Goal: Transaction & Acquisition: Obtain resource

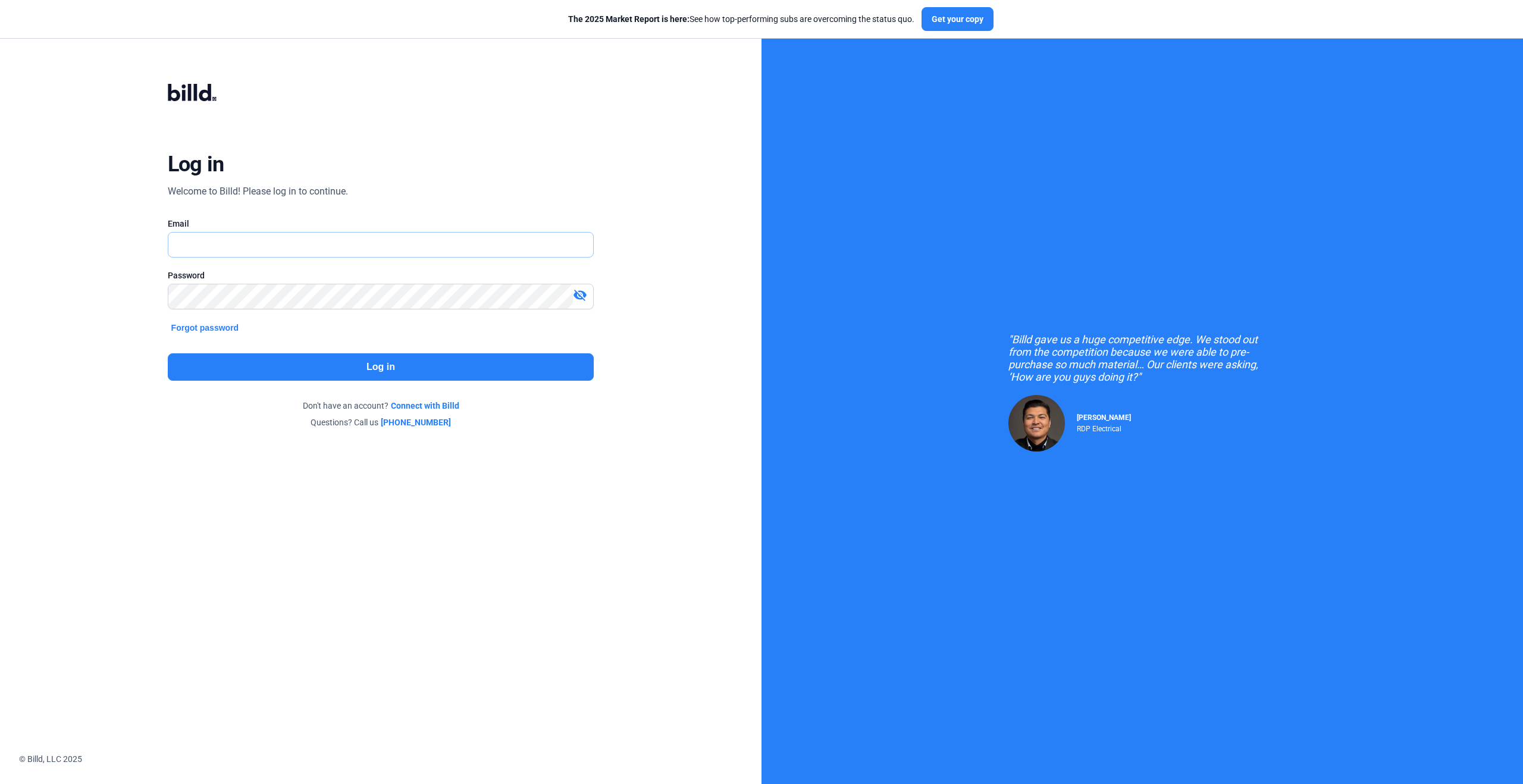
type input "[PERSON_NAME][EMAIL_ADDRESS][PERSON_NAME][DOMAIN_NAME]"
click at [249, 365] on button "Log in" at bounding box center [381, 367] width 427 height 27
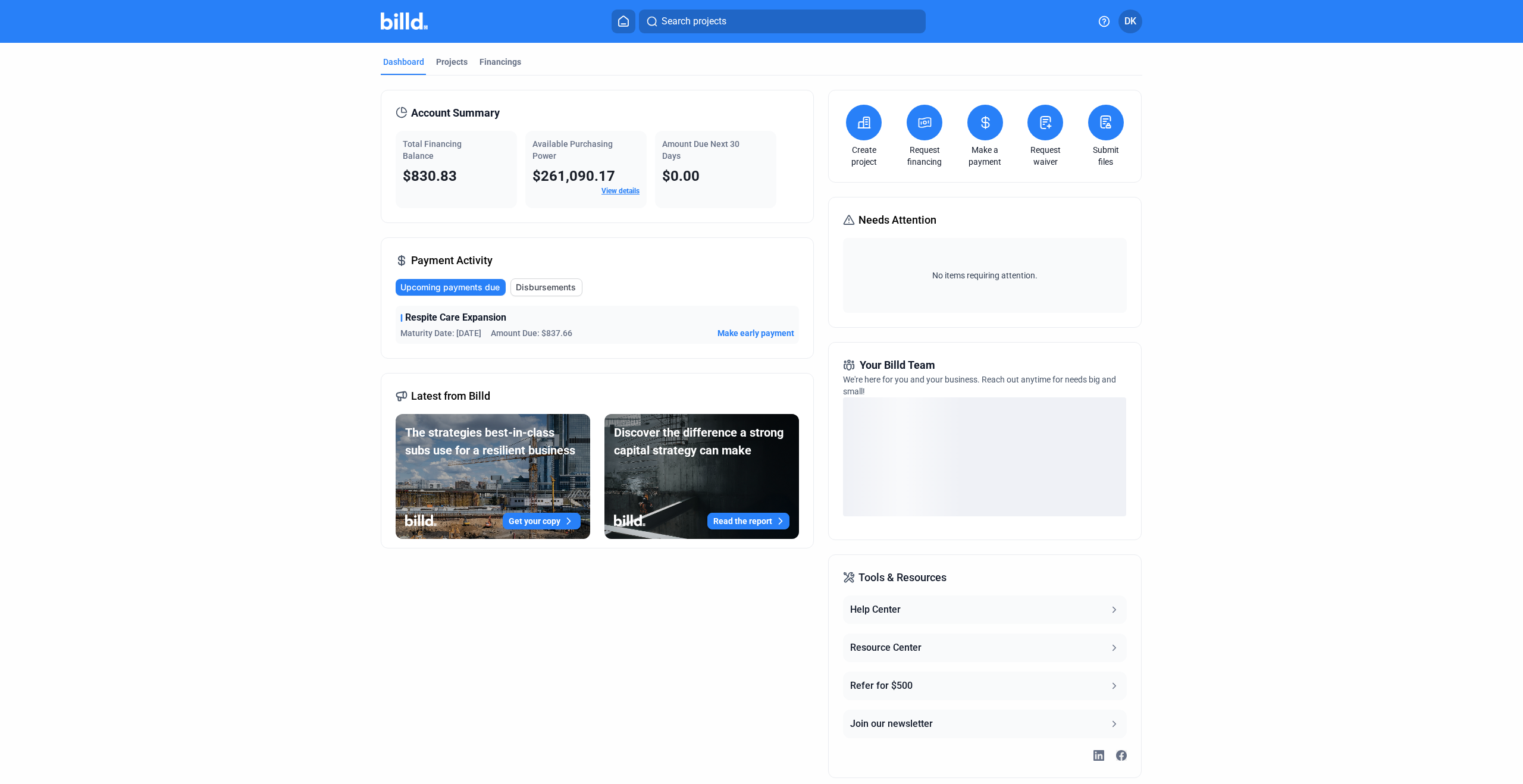
click at [925, 123] on icon at bounding box center [925, 123] width 15 height 14
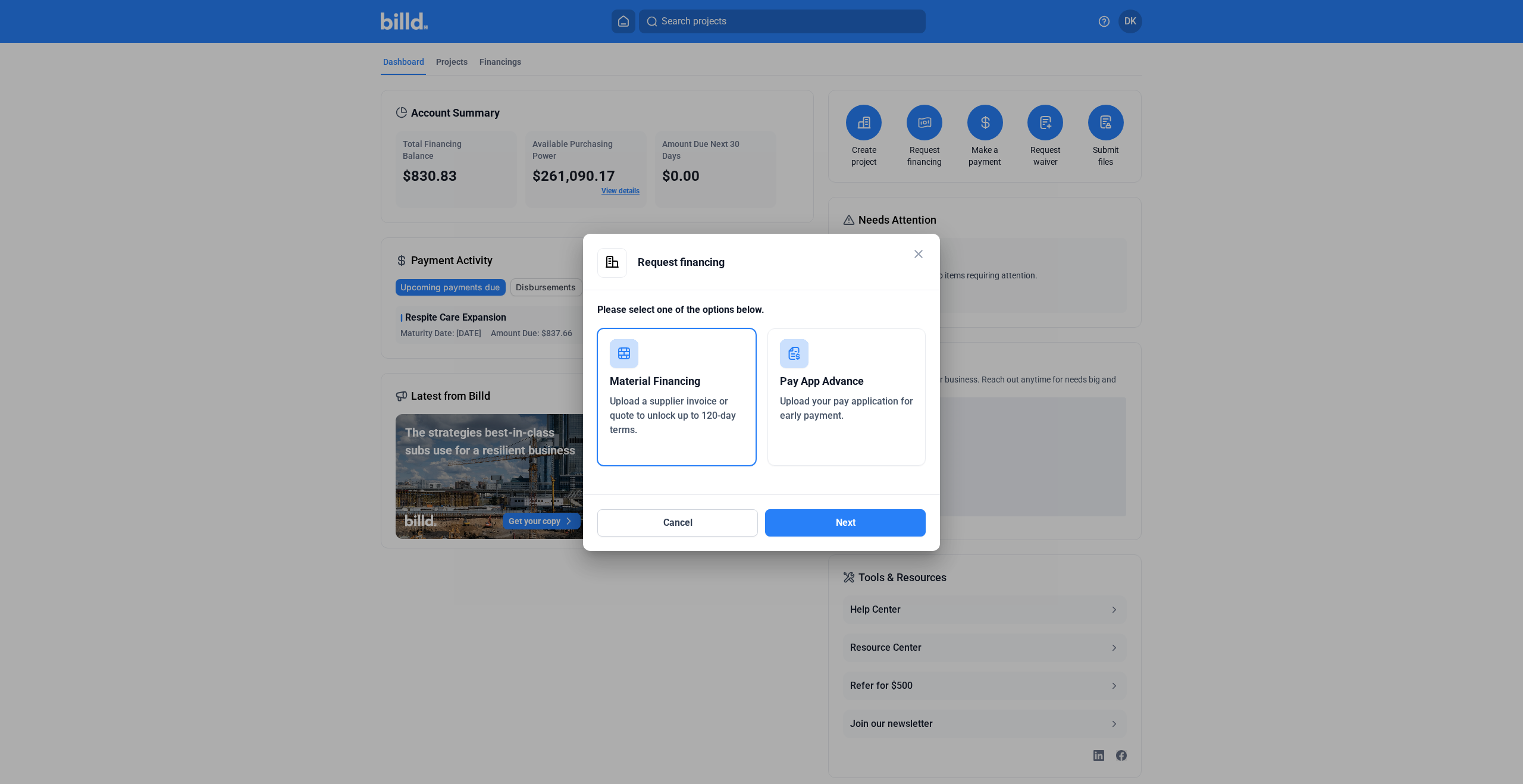
click at [666, 382] on div "Material Financing" at bounding box center [676, 381] width 134 height 26
click at [831, 526] on button "Next" at bounding box center [845, 523] width 161 height 27
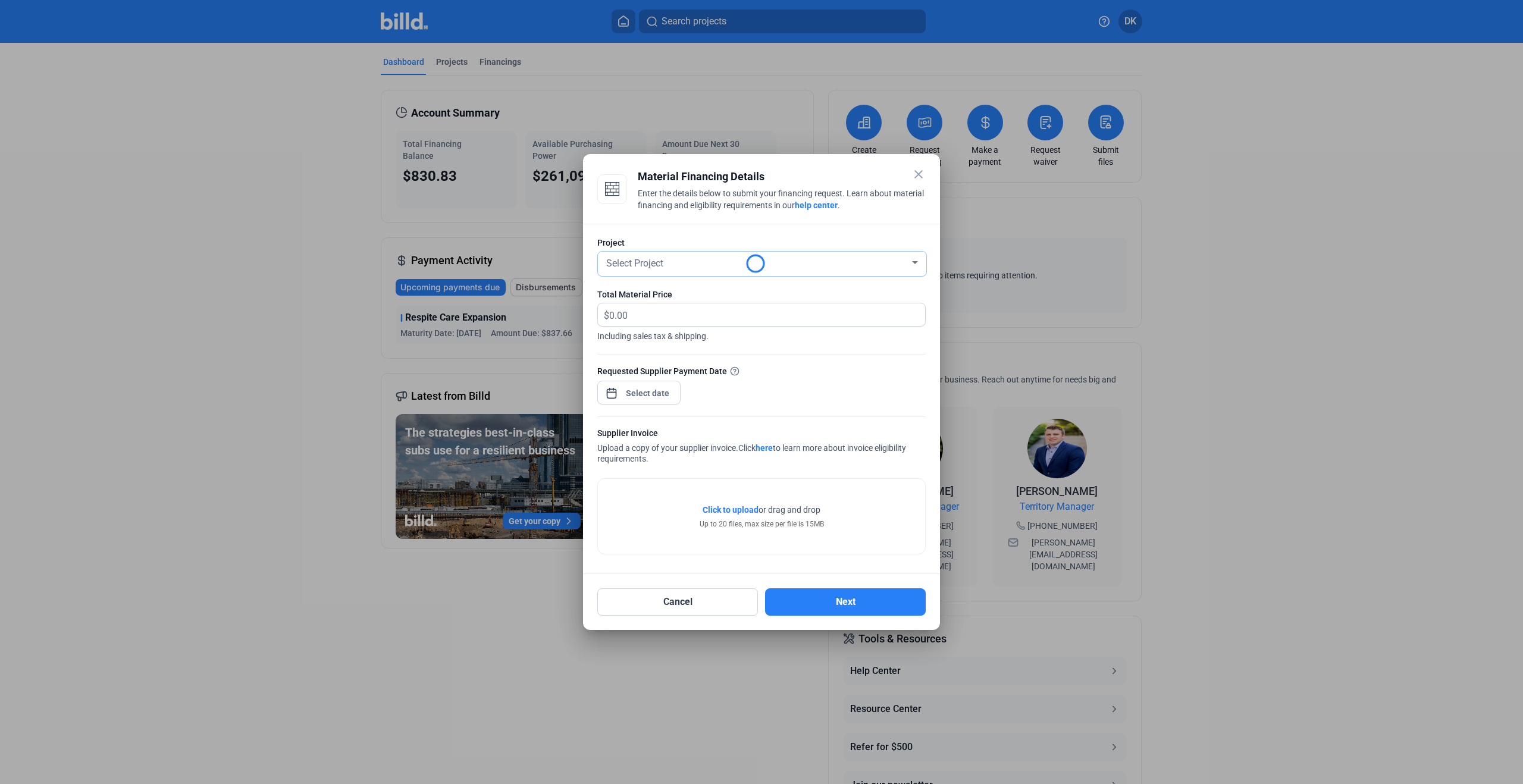
click at [689, 260] on div "Select Project" at bounding box center [757, 262] width 306 height 16
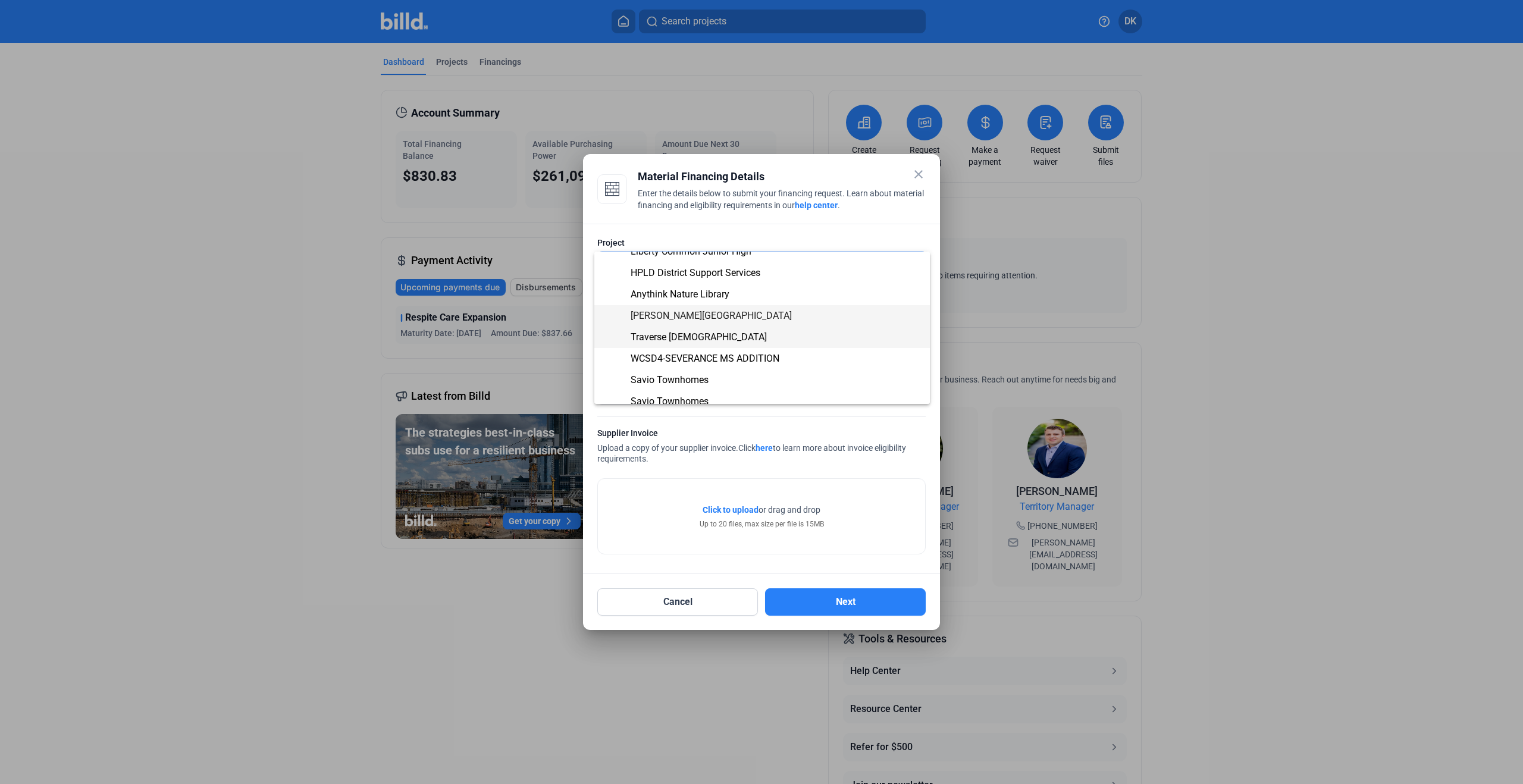
scroll to position [125, 0]
click at [684, 307] on span "[PERSON_NAME][GEOGRAPHIC_DATA]" at bounding box center [711, 308] width 161 height 11
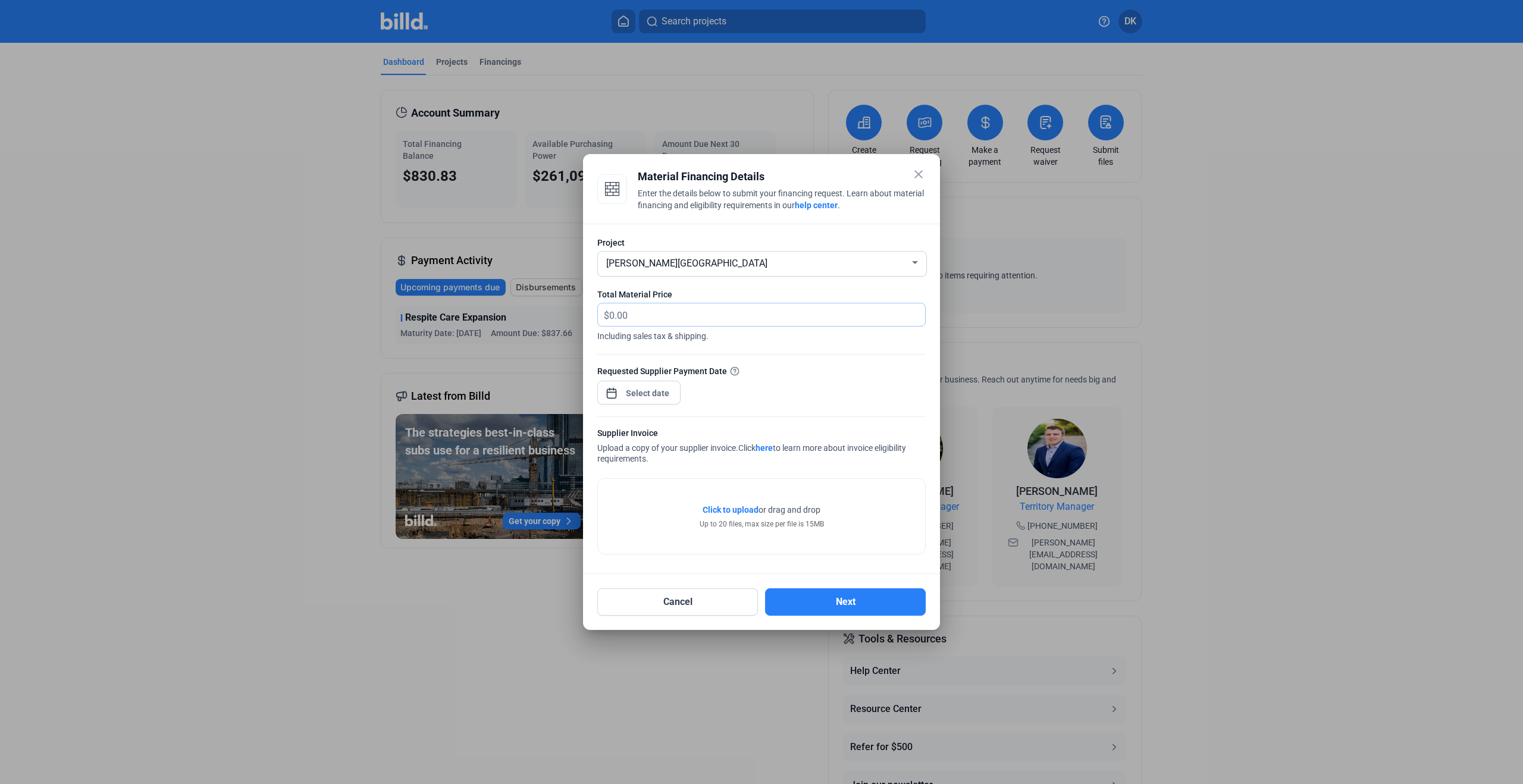
click at [660, 316] on input "text" at bounding box center [760, 315] width 302 height 23
type input "195,338.68"
click at [642, 386] on div "close Material Financing Details Enter the details below to submit your financi…" at bounding box center [761, 392] width 1523 height 784
click at [701, 494] on span "8" at bounding box center [695, 496] width 22 height 22
click at [810, 400] on div at bounding box center [761, 392] width 1523 height 784
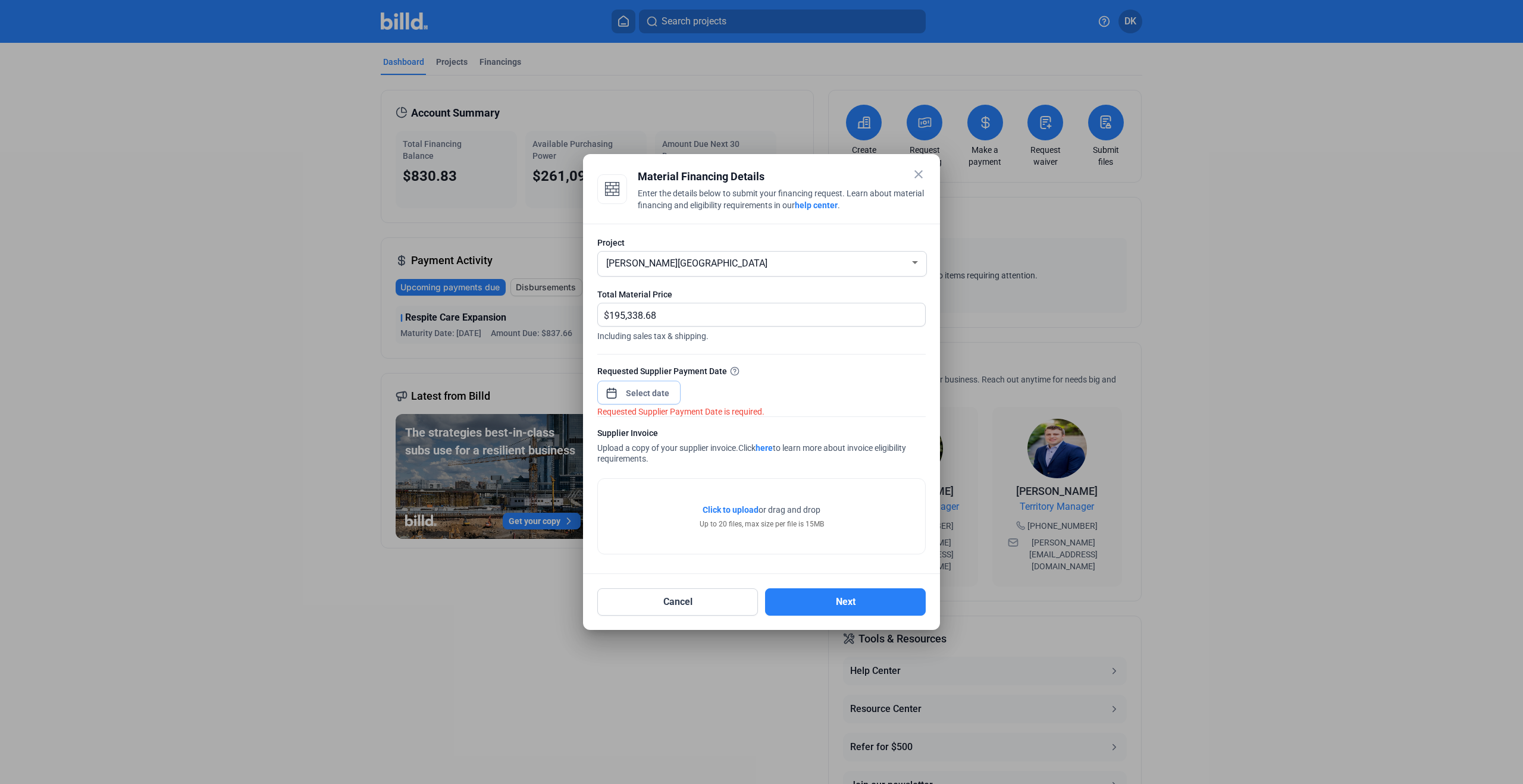
click at [642, 393] on input at bounding box center [647, 393] width 51 height 14
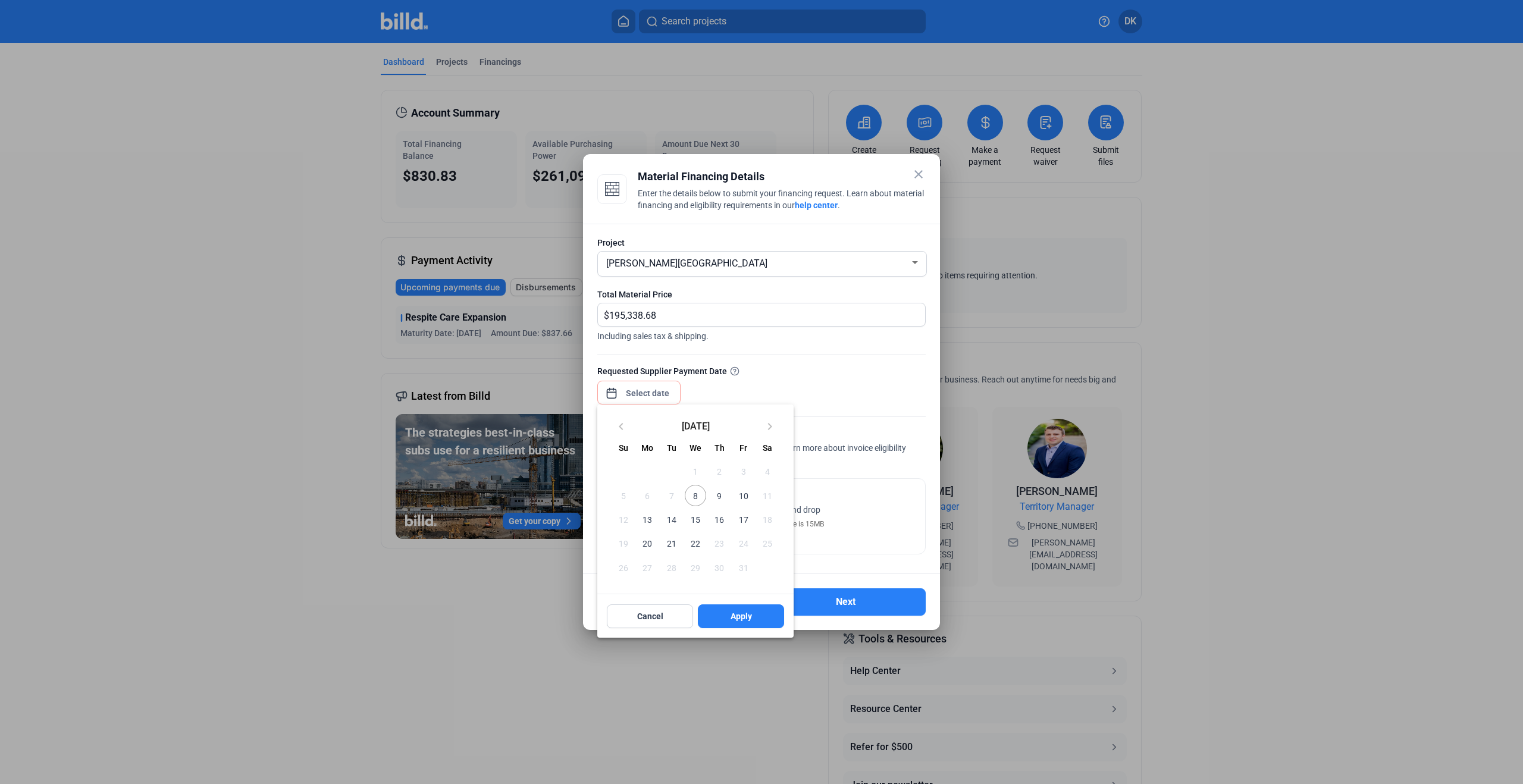
click at [721, 495] on span "9" at bounding box center [720, 496] width 22 height 22
click at [846, 371] on div at bounding box center [761, 392] width 1523 height 784
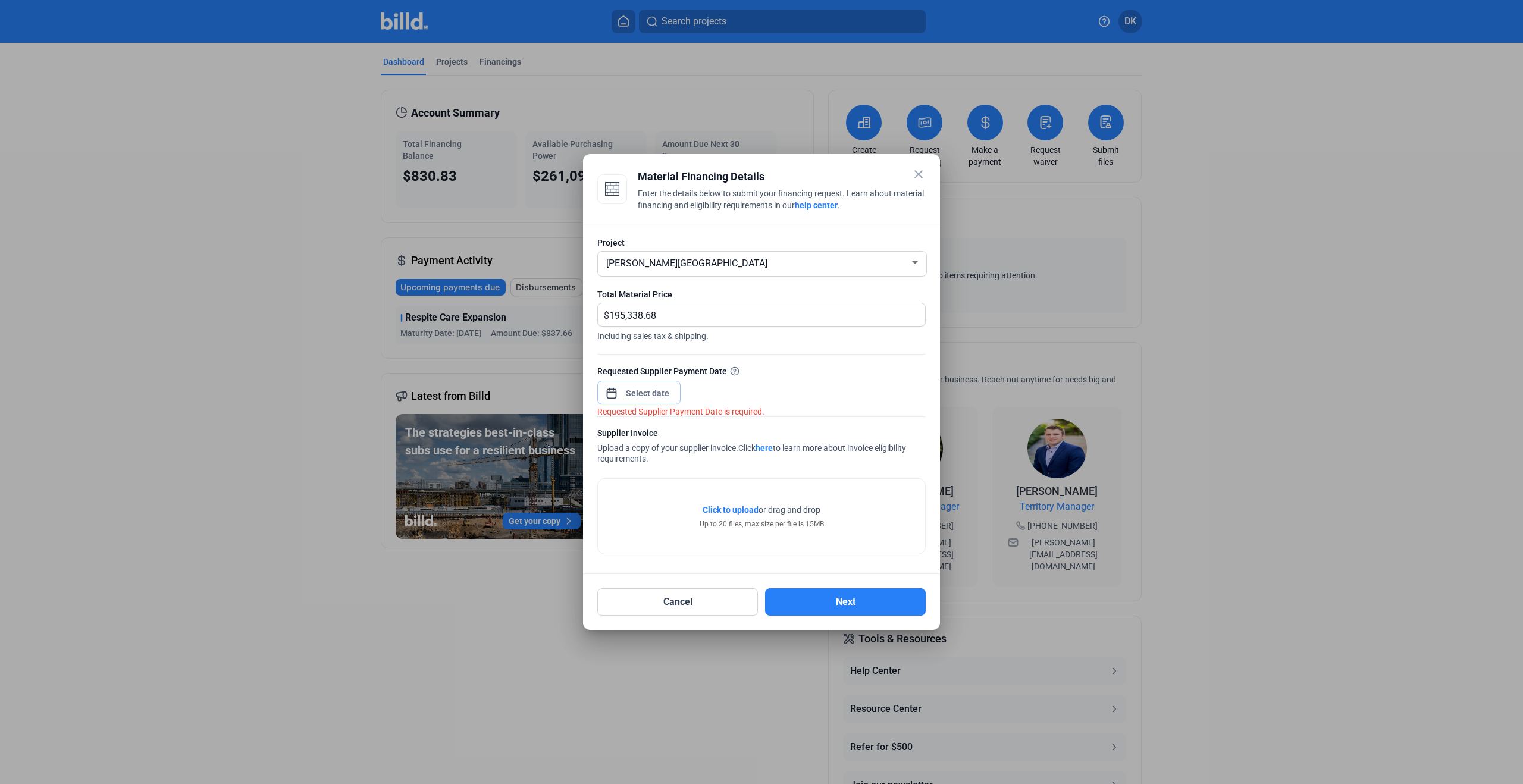
click at [629, 395] on input at bounding box center [647, 393] width 51 height 14
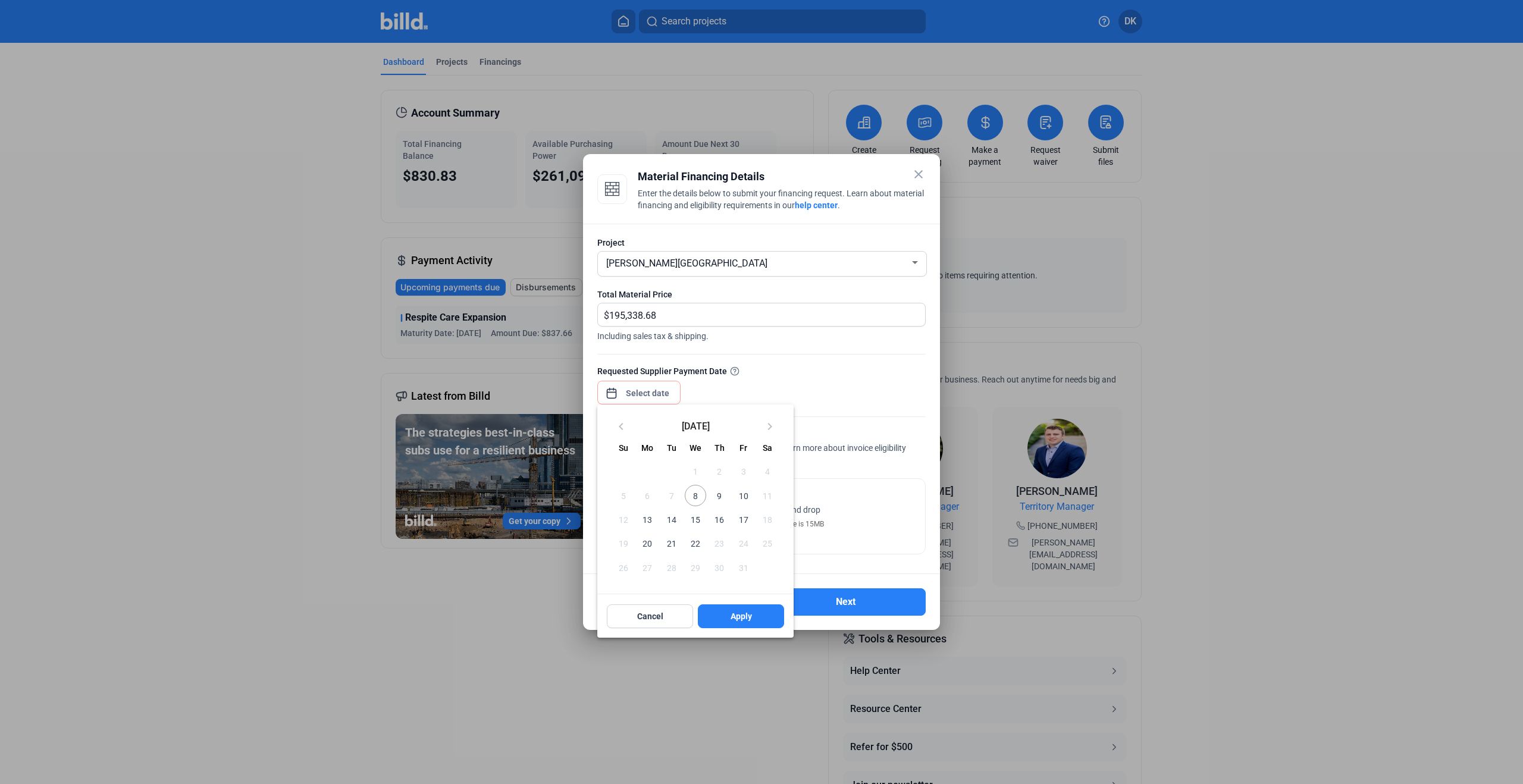
click at [721, 496] on span "9" at bounding box center [720, 496] width 22 height 22
click at [733, 612] on span "Apply" at bounding box center [741, 616] width 22 height 12
click at [643, 399] on input "[DATE]" at bounding box center [647, 393] width 51 height 14
click at [696, 491] on span "8" at bounding box center [695, 496] width 22 height 22
click at [737, 625] on button "Apply" at bounding box center [741, 615] width 86 height 24
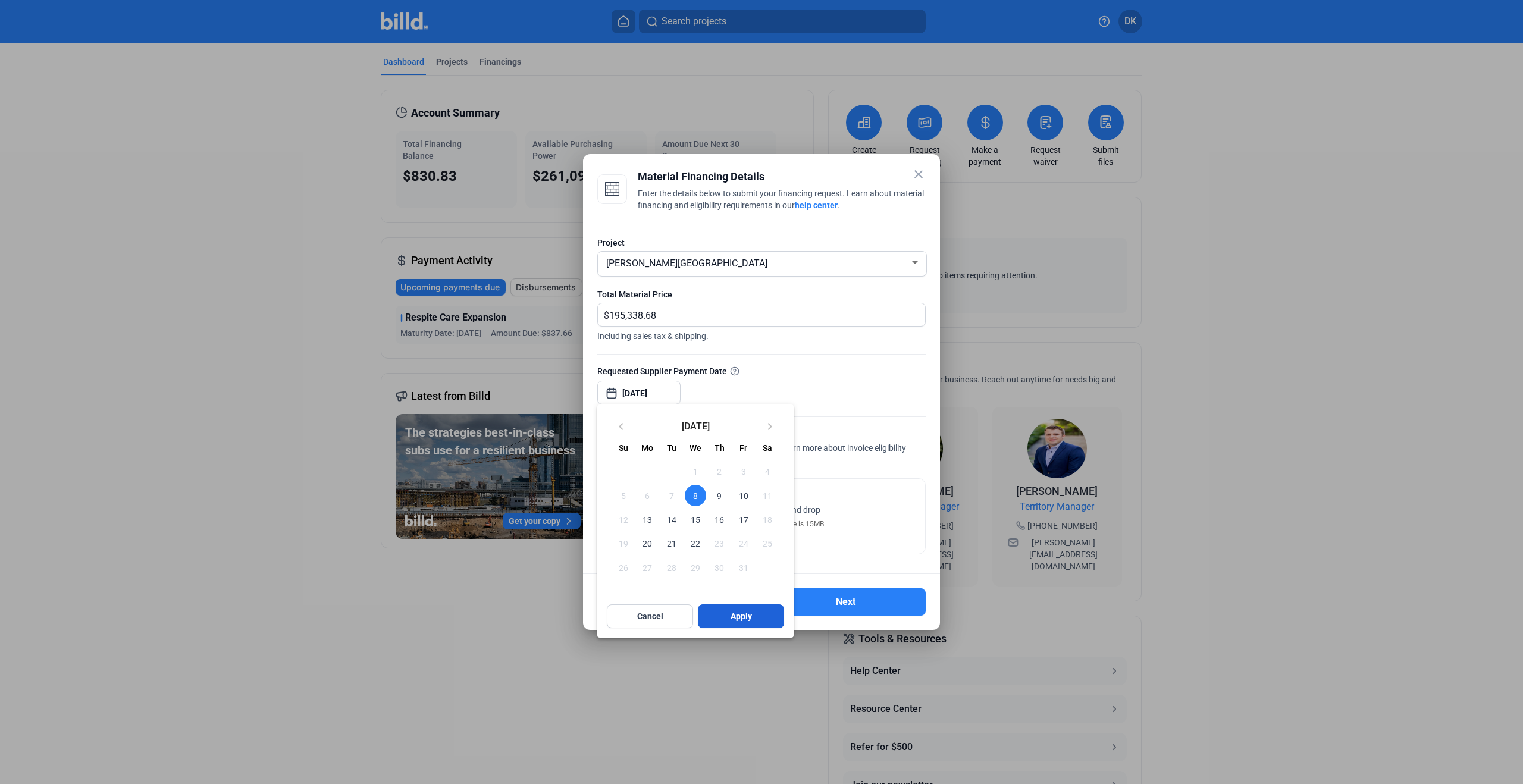
type input "[DATE]"
click at [820, 406] on div at bounding box center [762, 410] width 329 height 12
click at [660, 389] on div "close Material Financing Details Enter the details below to submit your financi…" at bounding box center [761, 392] width 1523 height 784
click at [720, 491] on span "9" at bounding box center [720, 496] width 22 height 22
click at [696, 499] on span "8" at bounding box center [695, 496] width 22 height 22
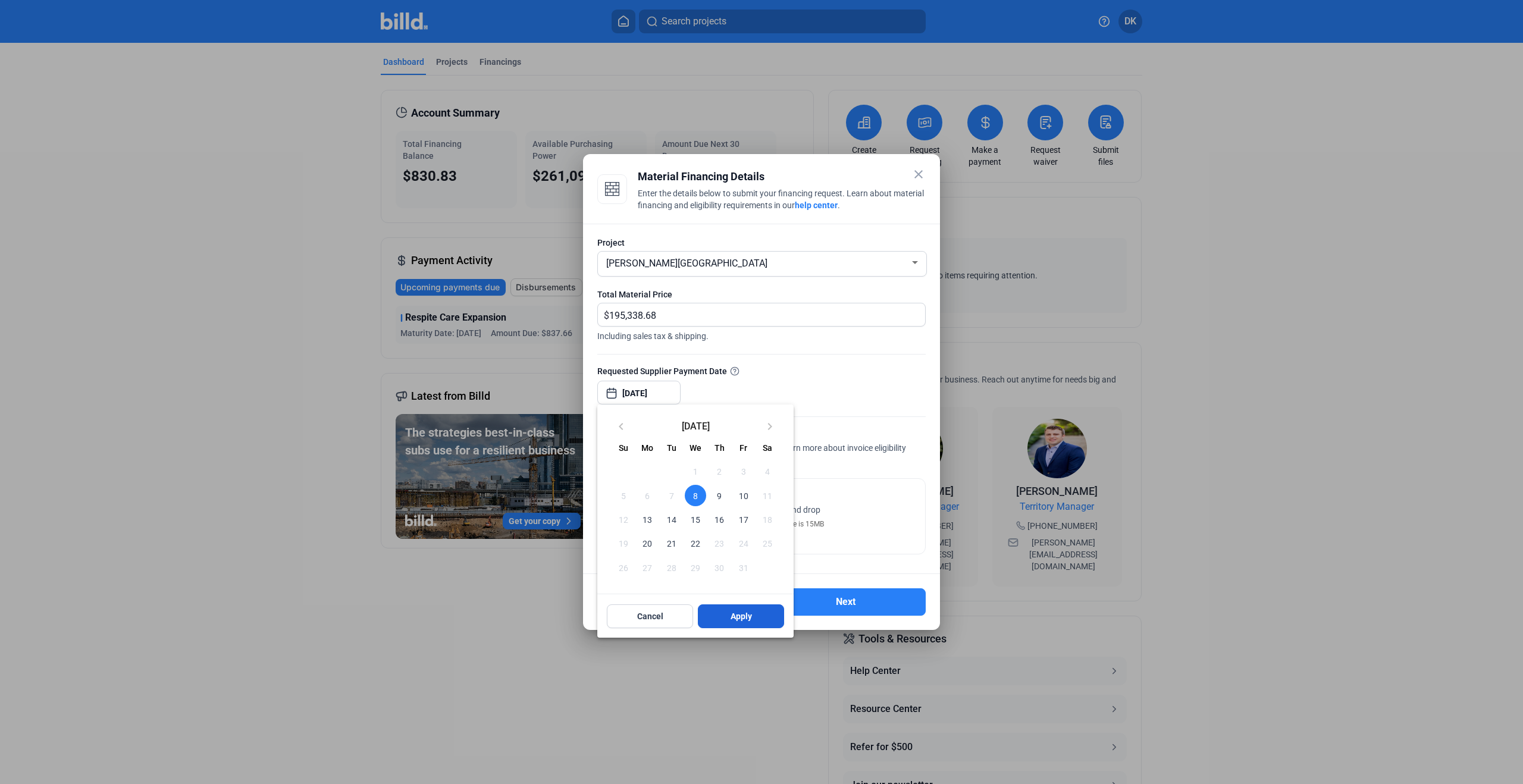
click at [734, 615] on span "Apply" at bounding box center [741, 616] width 22 height 12
click at [746, 507] on span "Click to upload" at bounding box center [730, 509] width 56 height 9
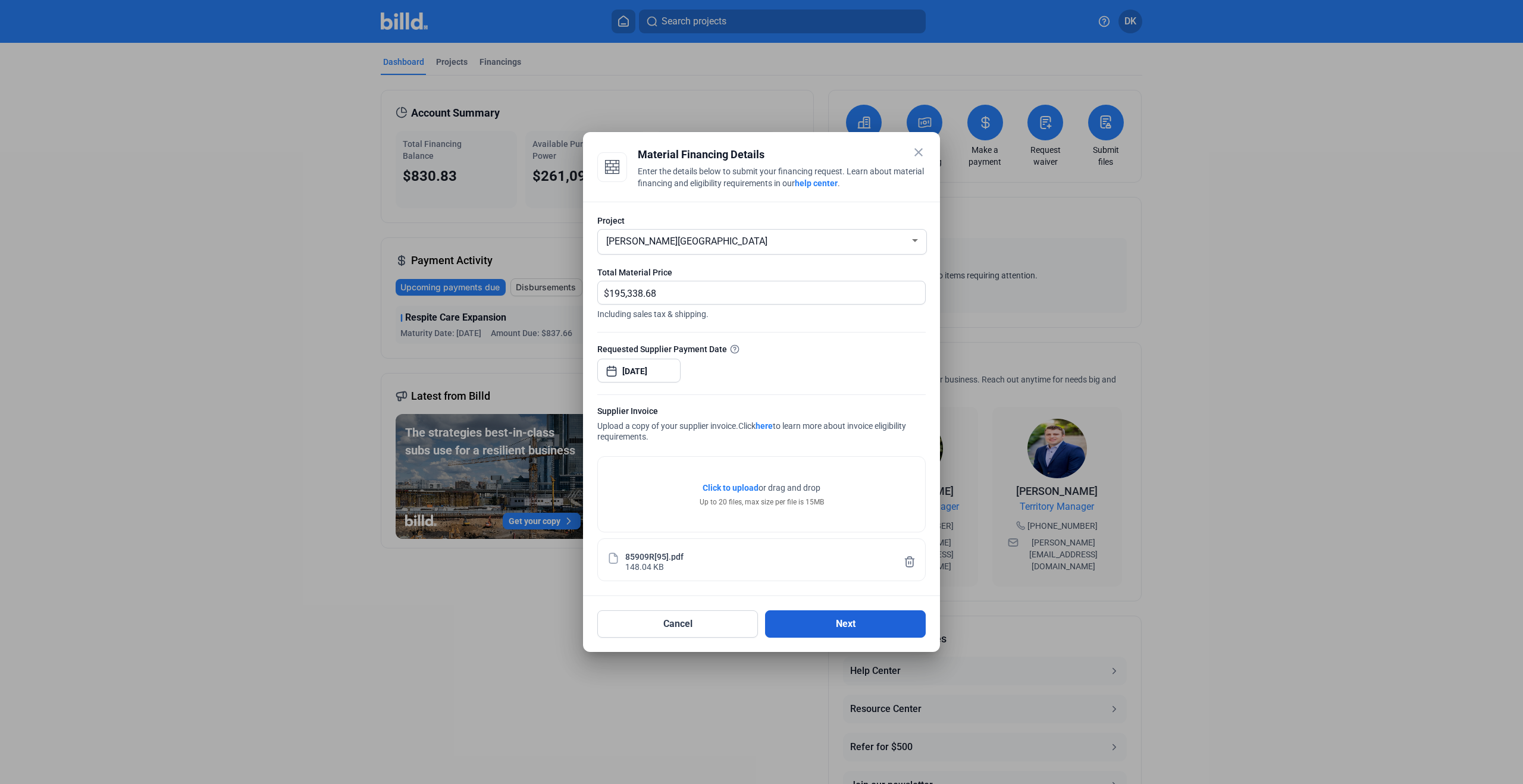
click at [836, 621] on button "Next" at bounding box center [845, 624] width 161 height 27
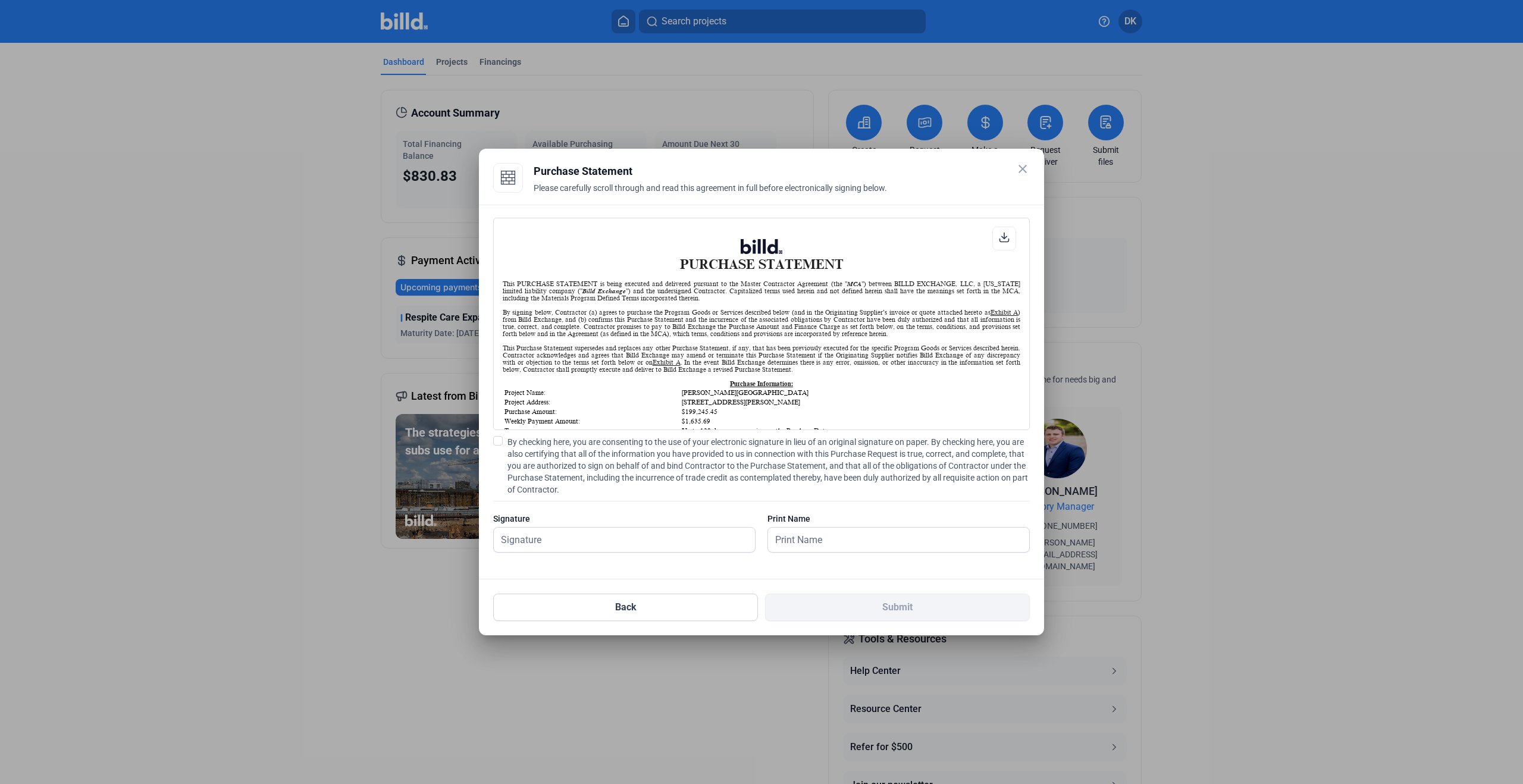
scroll to position [1, 0]
click at [527, 538] on input "text" at bounding box center [618, 540] width 248 height 24
type input "[PERSON_NAME]"
click at [495, 440] on span at bounding box center [497, 440] width 9 height 9
click at [0, 0] on input "By checking here, you are consenting to the use of your electronic signature in…" at bounding box center [0, 0] width 0 height 0
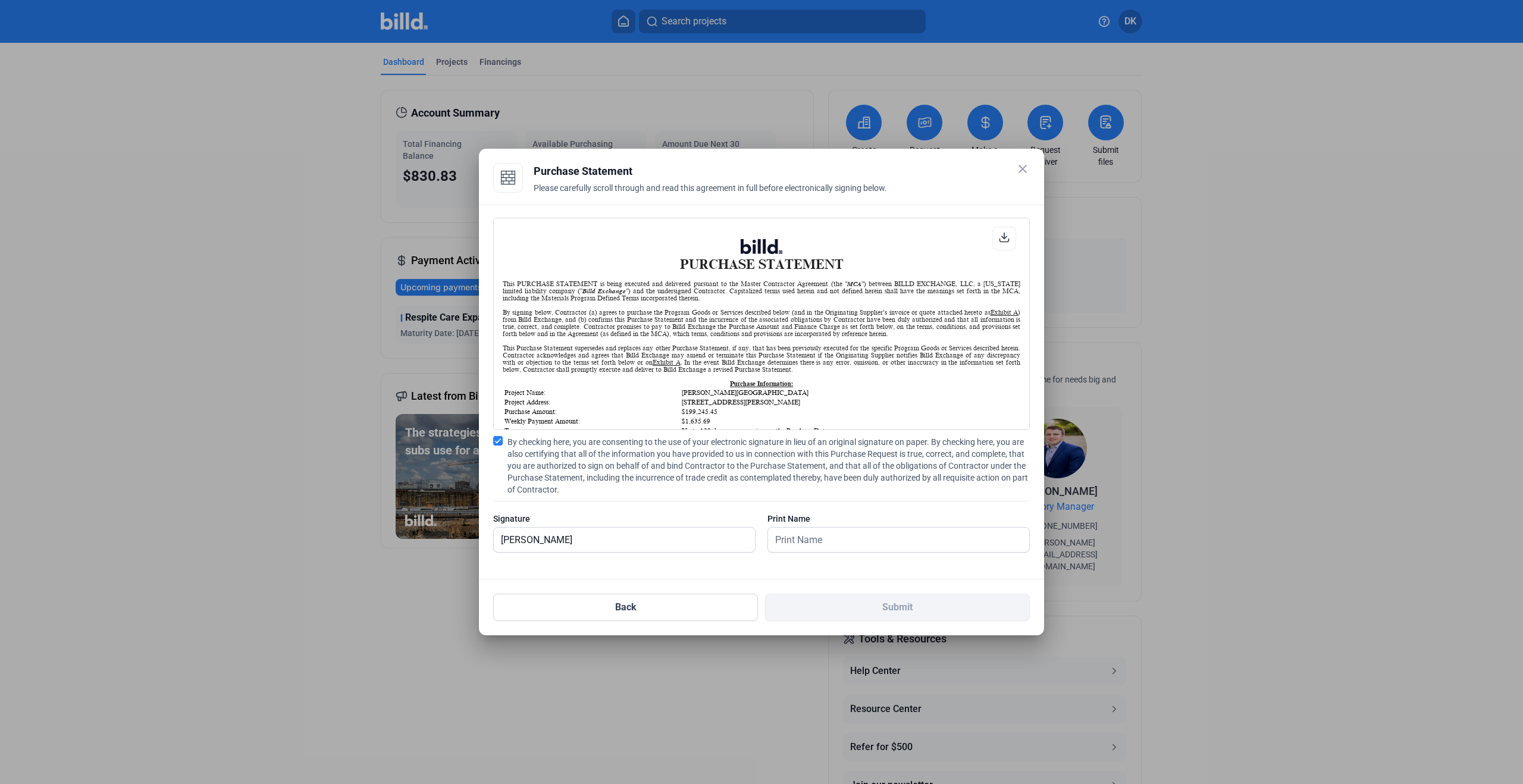
click at [798, 521] on div "Print Name" at bounding box center [899, 519] width 263 height 12
click at [806, 541] on input "text" at bounding box center [892, 540] width 248 height 24
type input "[PERSON_NAME]"
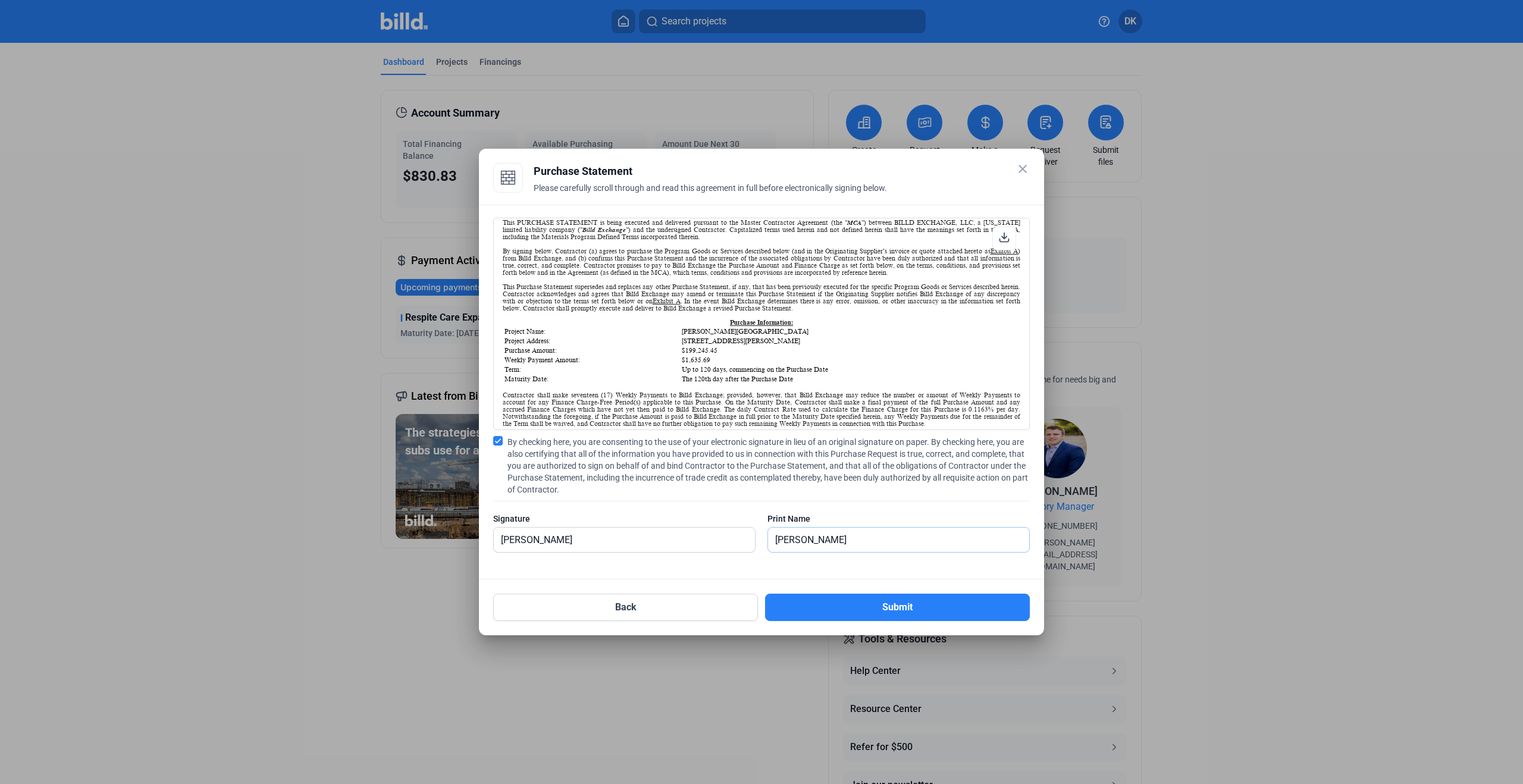
scroll to position [66, 0]
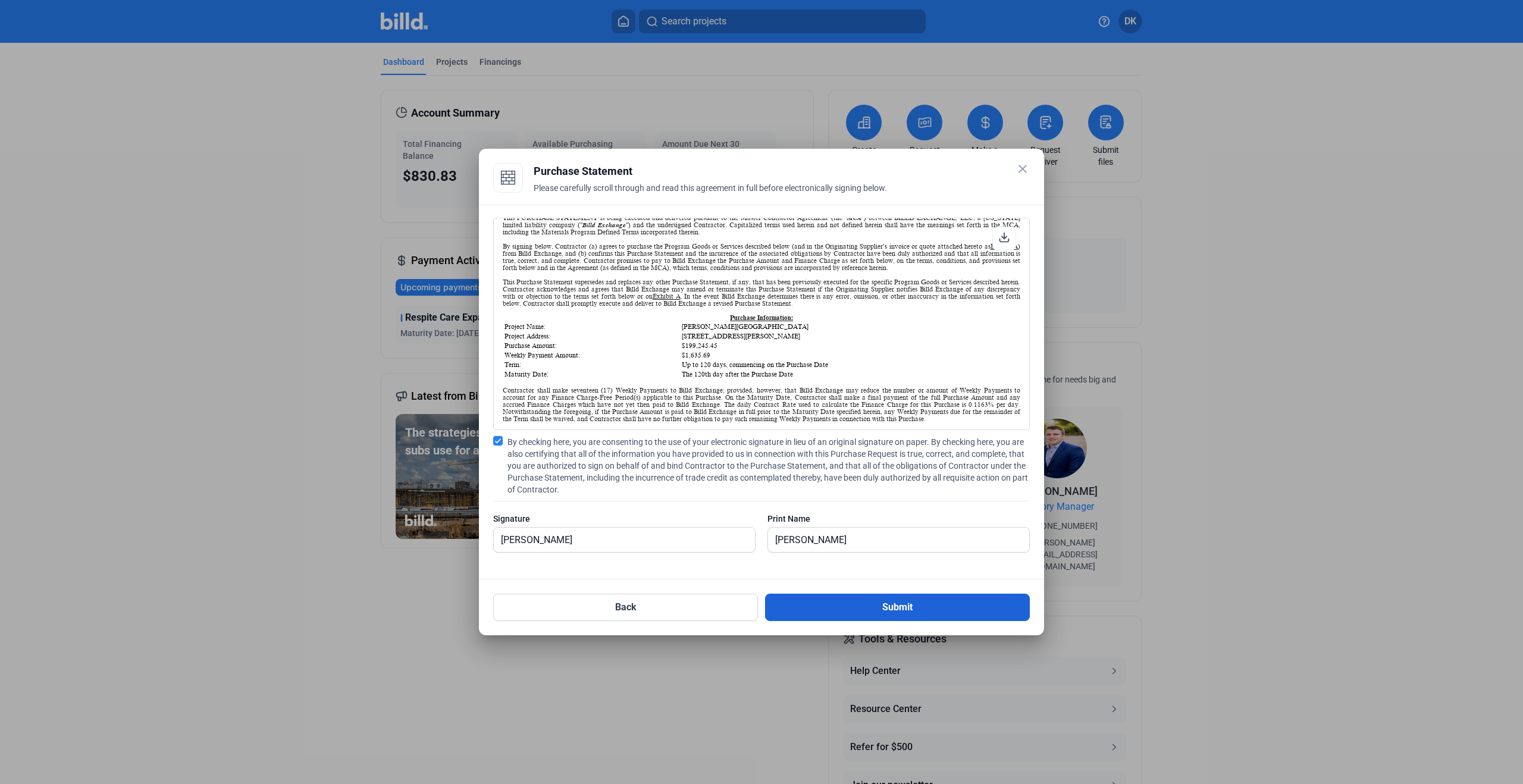
click at [914, 608] on button "Submit" at bounding box center [897, 608] width 265 height 27
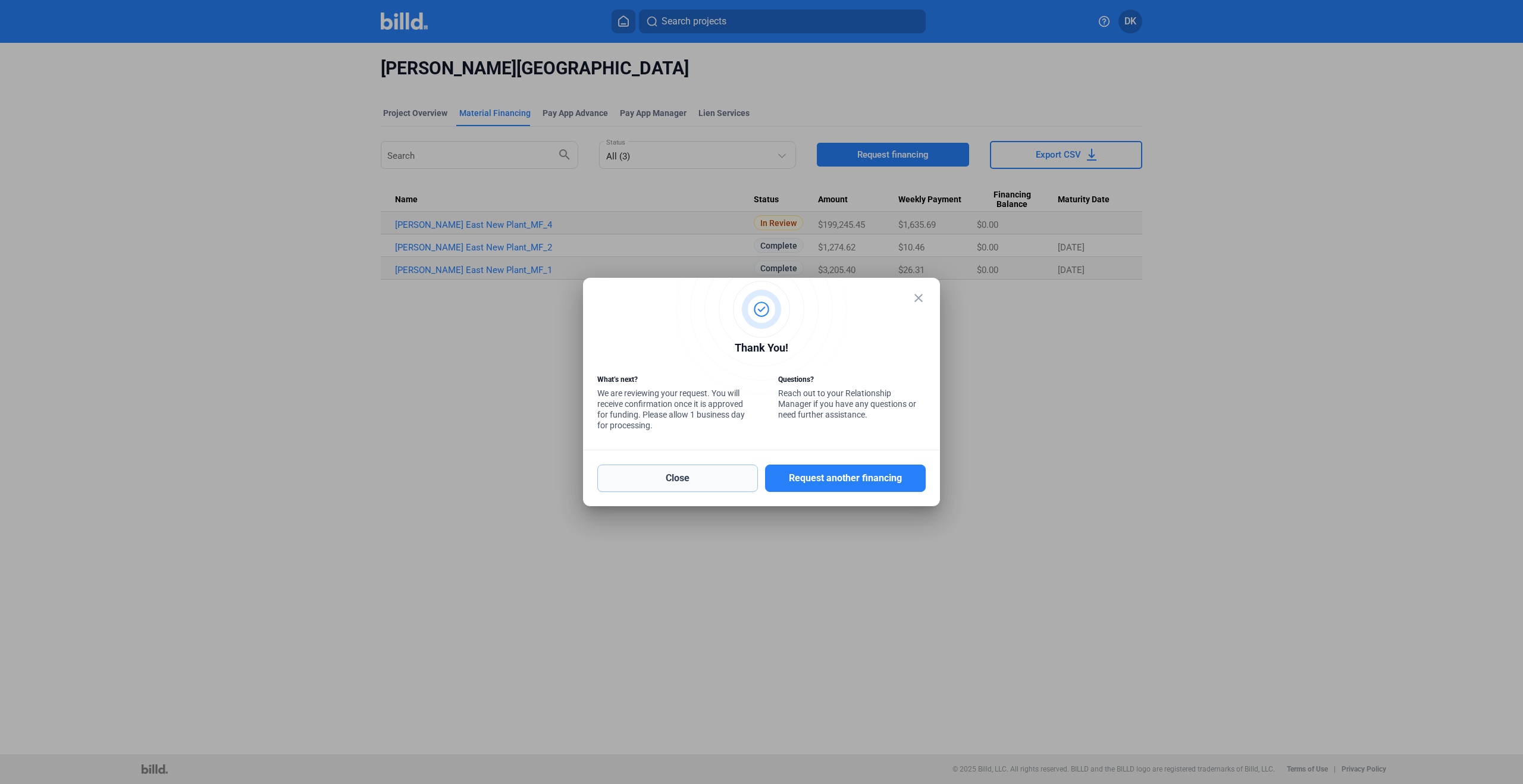
click at [681, 481] on button "Close" at bounding box center [678, 478] width 161 height 27
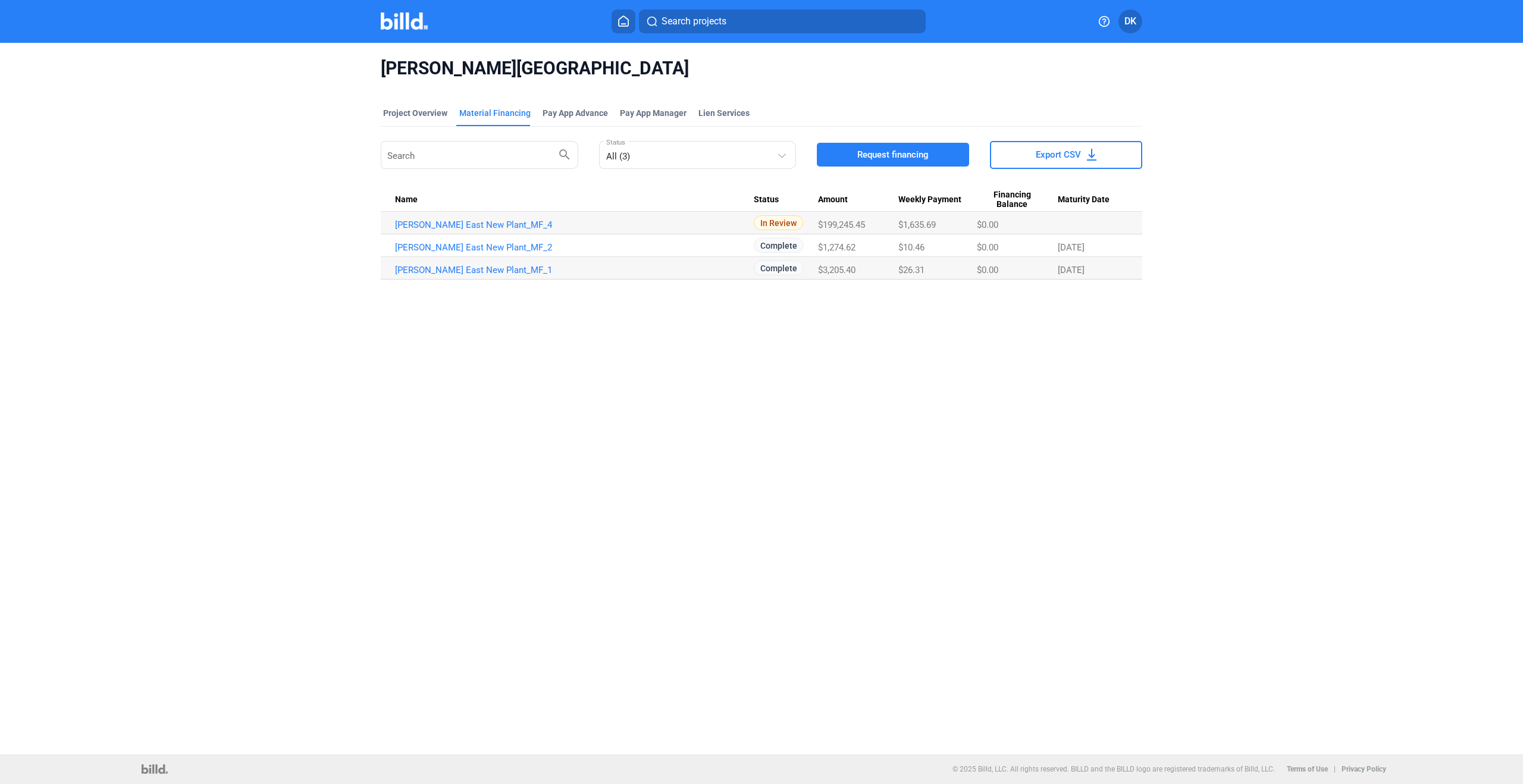
click at [678, 405] on div "[PERSON_NAME] East New Plant Project Overview Material Financing Pay App Advanc…" at bounding box center [761, 399] width 1523 height 712
click at [1123, 19] on button "DK" at bounding box center [1130, 21] width 24 height 24
click at [1036, 210] on button "Logout" at bounding box center [1072, 222] width 130 height 24
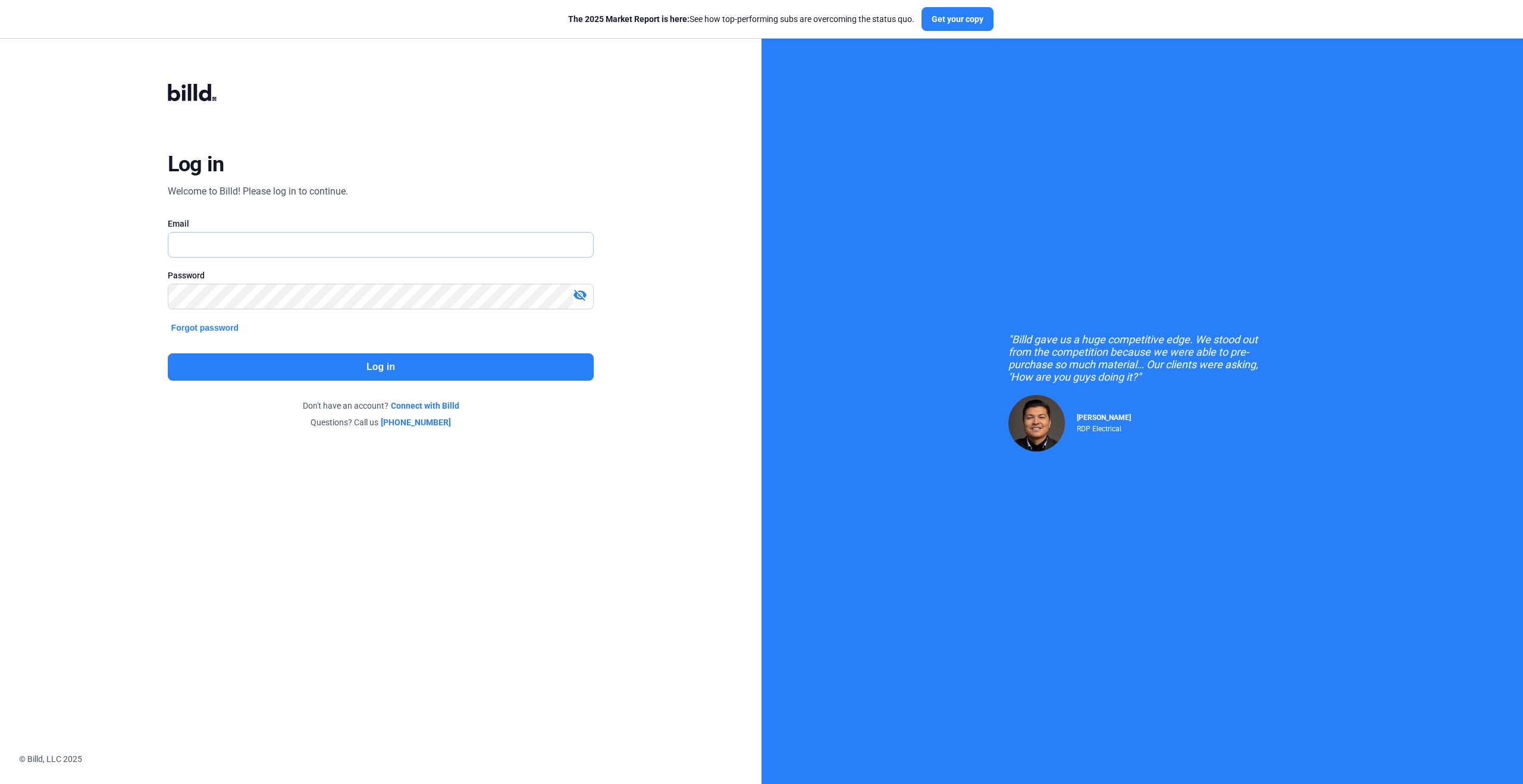
type input "[PERSON_NAME][EMAIL_ADDRESS][PERSON_NAME][DOMAIN_NAME]"
